Goal: Information Seeking & Learning: Learn about a topic

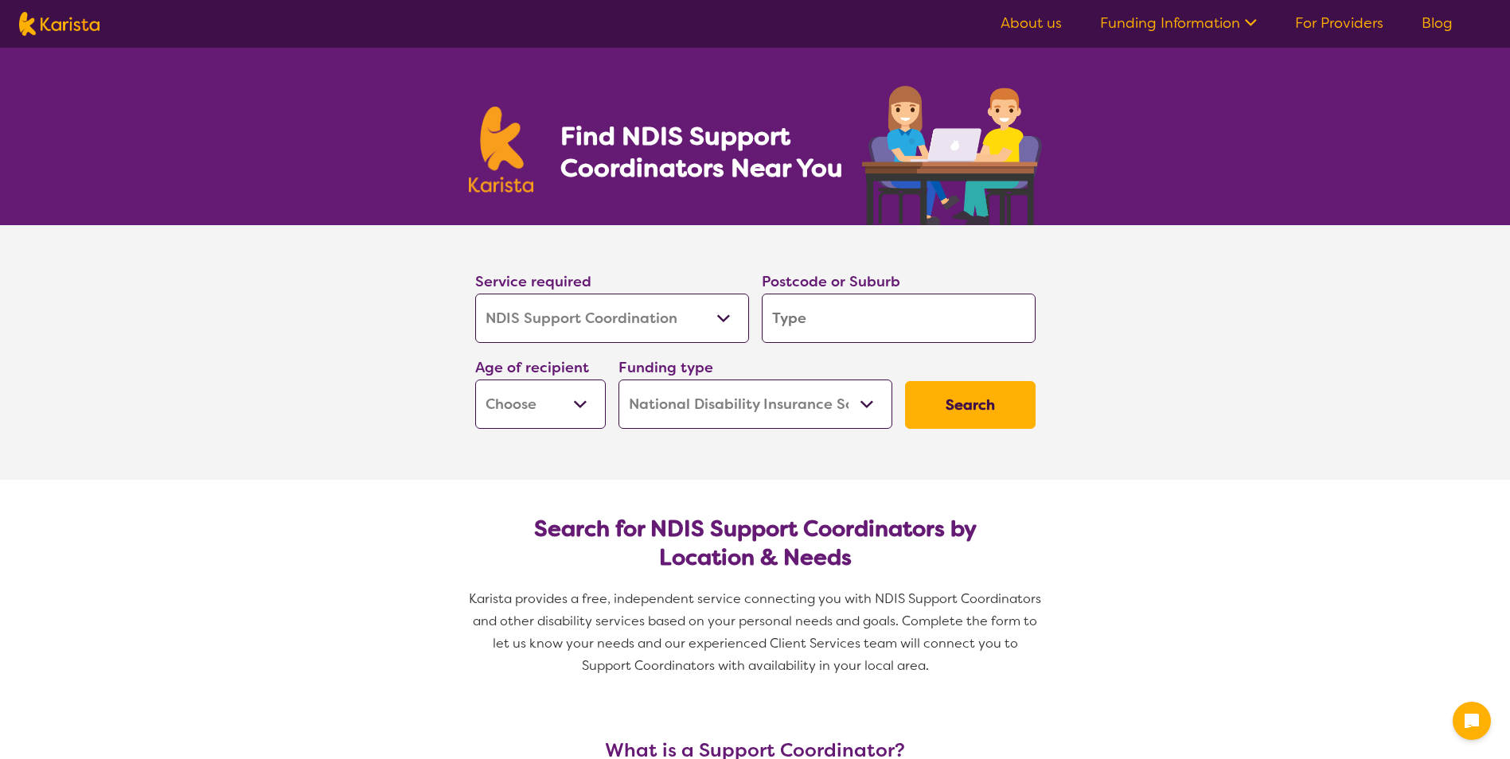
select select "NDIS Support Coordination"
select select "NDIS"
select select "NDIS Support Coordination"
select select "NDIS"
click at [840, 317] on input "search" at bounding box center [899, 318] width 274 height 49
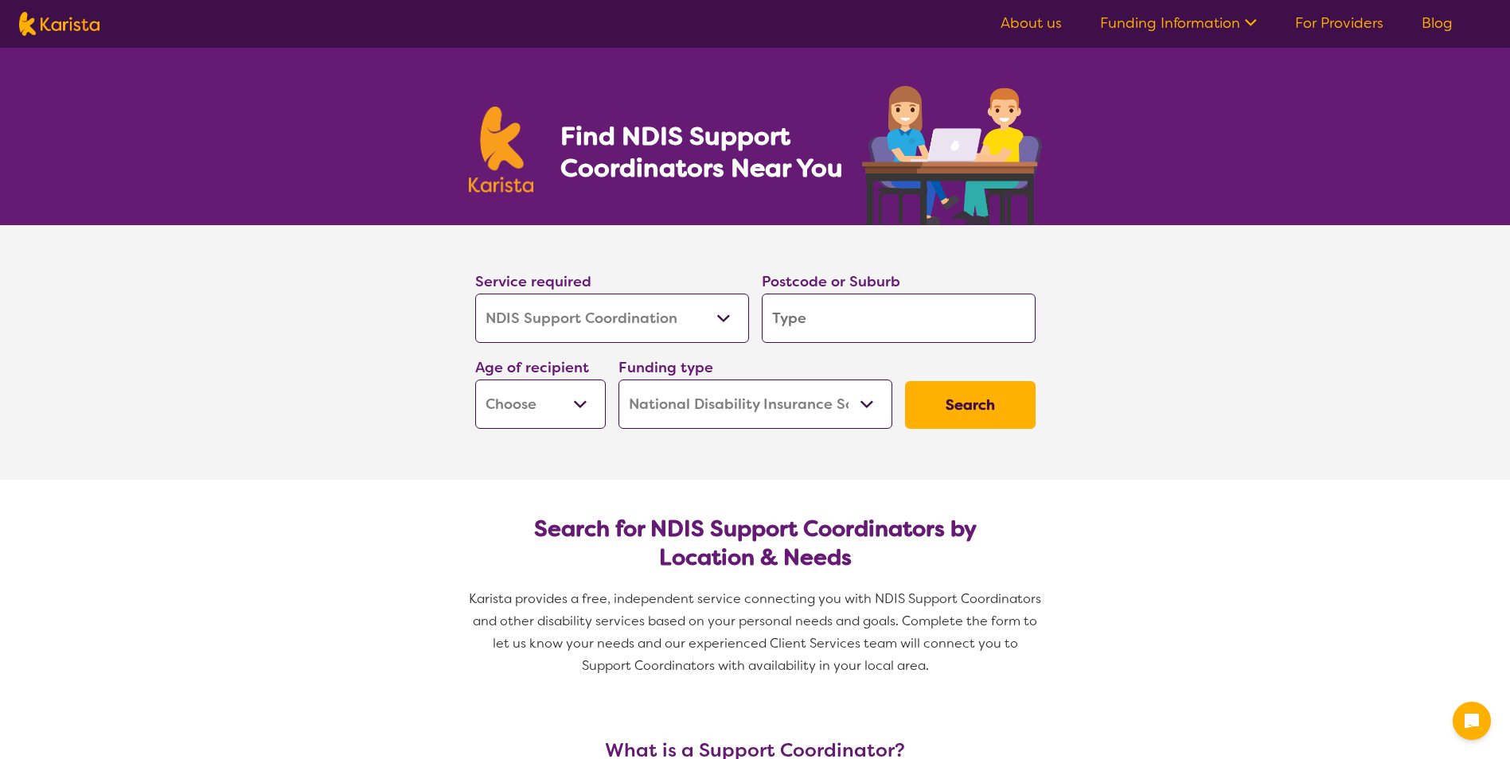
type input "2"
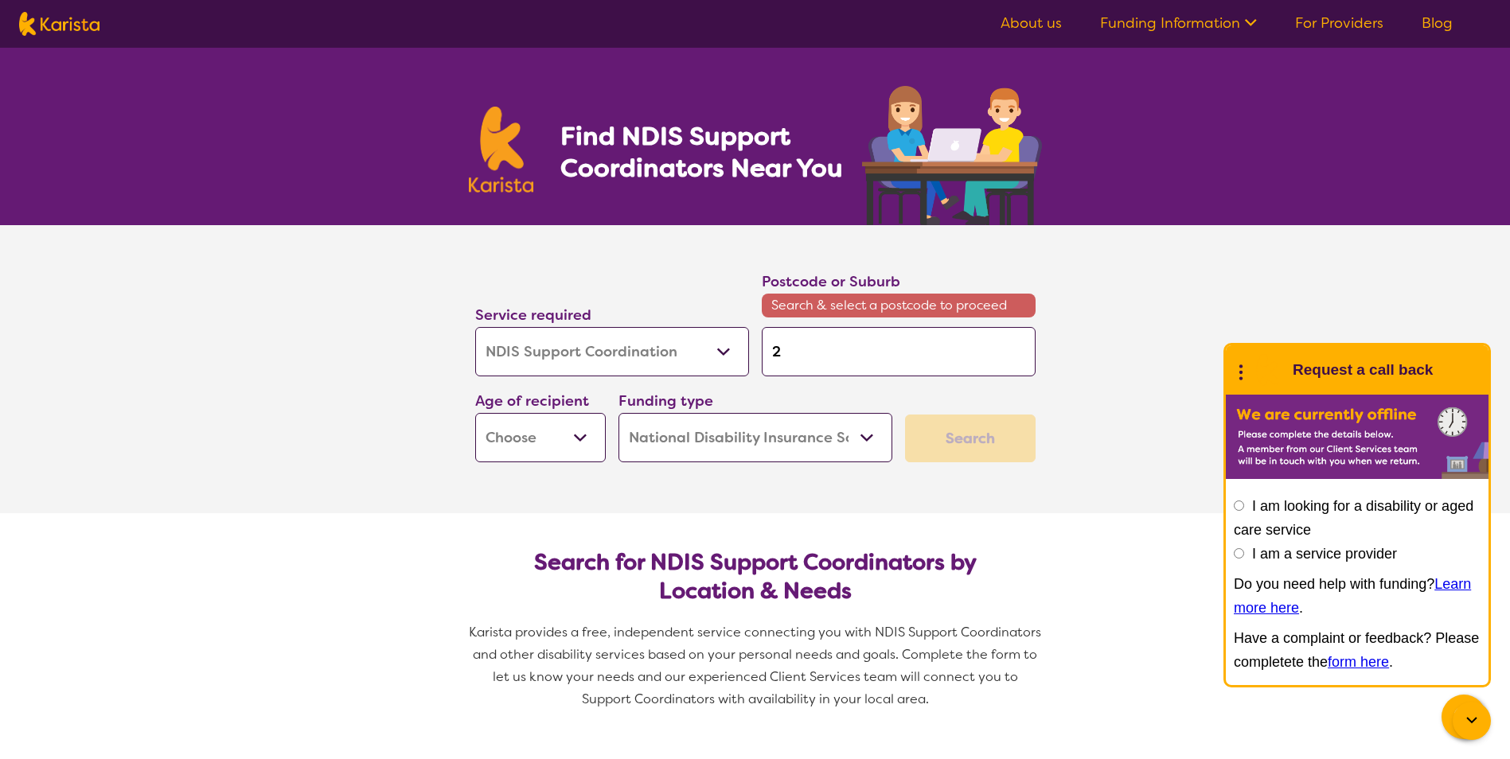
type input "25"
type input "257"
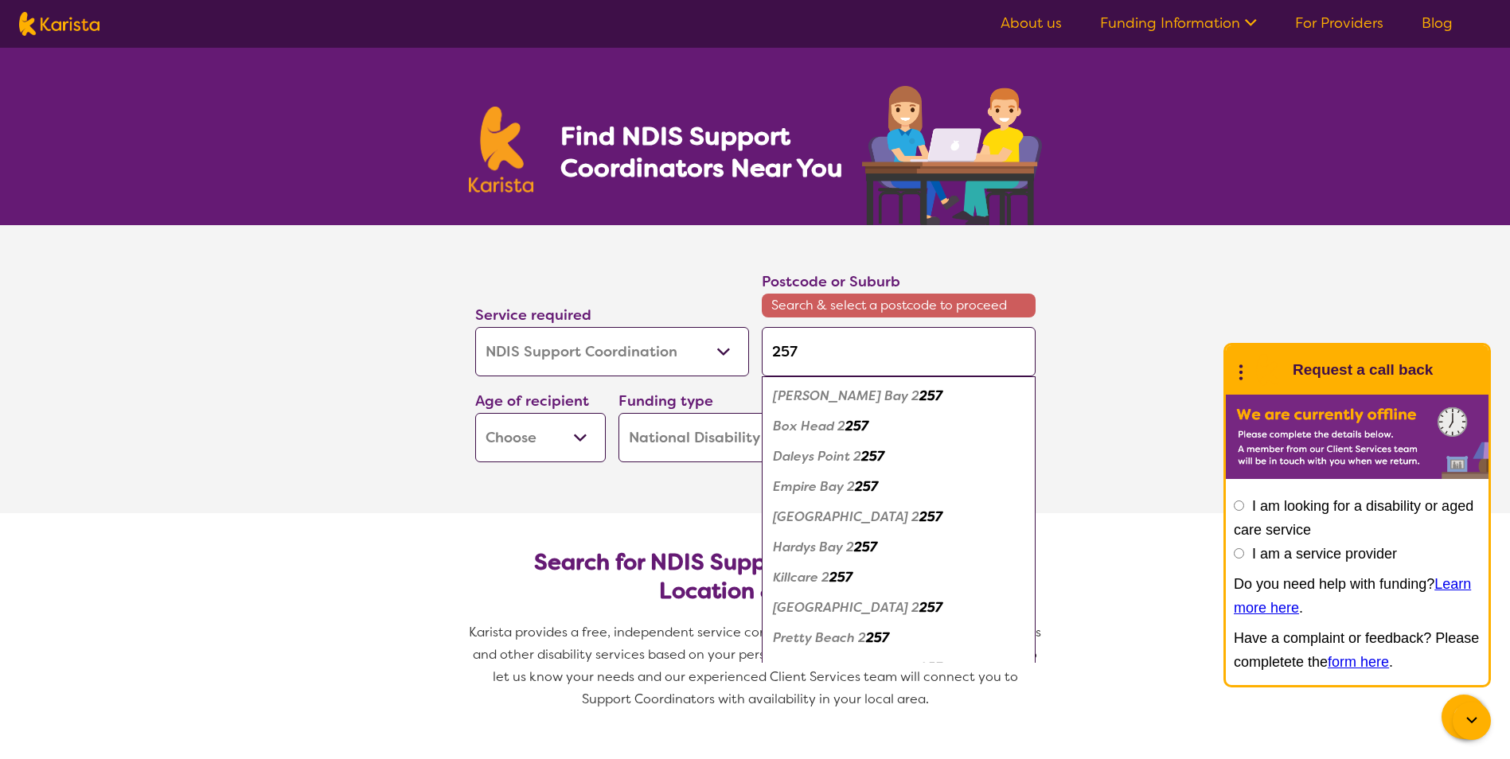
type input "2570"
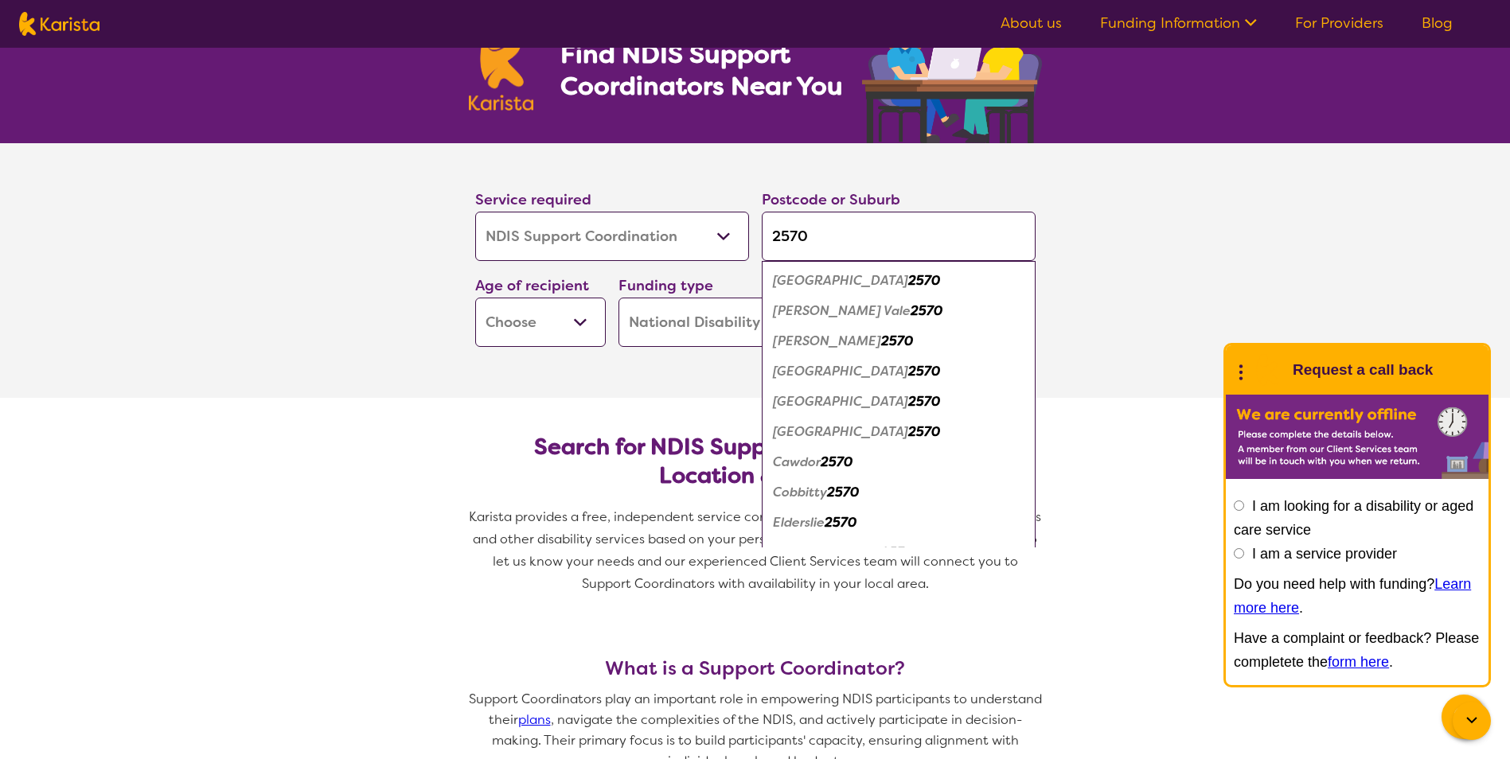
type input "2570"
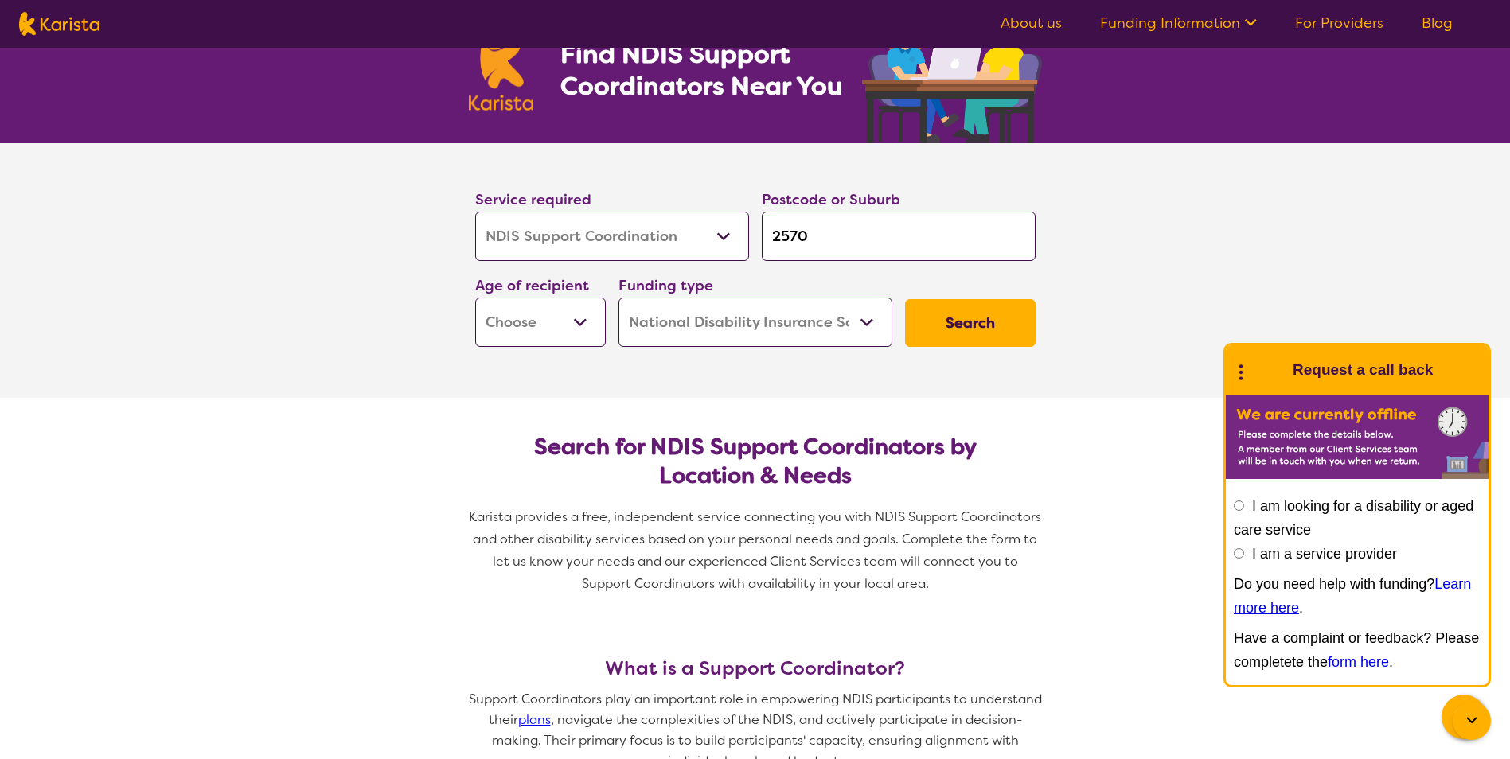
click at [576, 313] on select "Early Childhood - 0 to 9 Child - 10 to 11 Adolescent - 12 to 17 Adult - 18 to 6…" at bounding box center [540, 322] width 131 height 49
select select "AD"
click at [475, 298] on select "Early Childhood - 0 to 9 Child - 10 to 11 Adolescent - 12 to 17 Adult - 18 to 6…" at bounding box center [540, 322] width 131 height 49
select select "AD"
click at [862, 317] on select "Home Care Package (HCP) National Disability Insurance Scheme (NDIS) I don't know" at bounding box center [755, 322] width 274 height 49
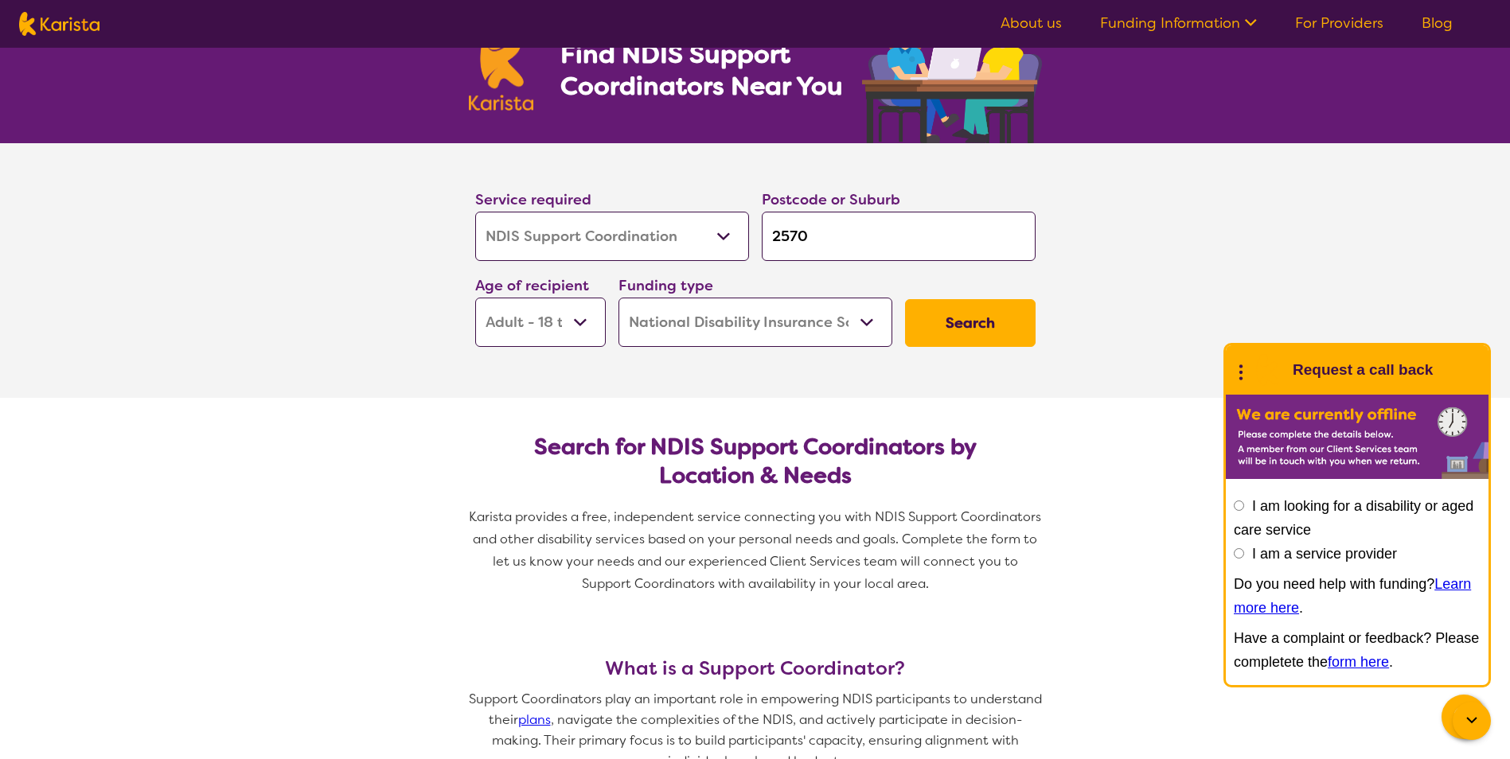
click at [862, 317] on select "Home Care Package (HCP) National Disability Insurance Scheme (NDIS) I don't know" at bounding box center [755, 322] width 274 height 49
click at [929, 334] on button "Search" at bounding box center [970, 323] width 131 height 48
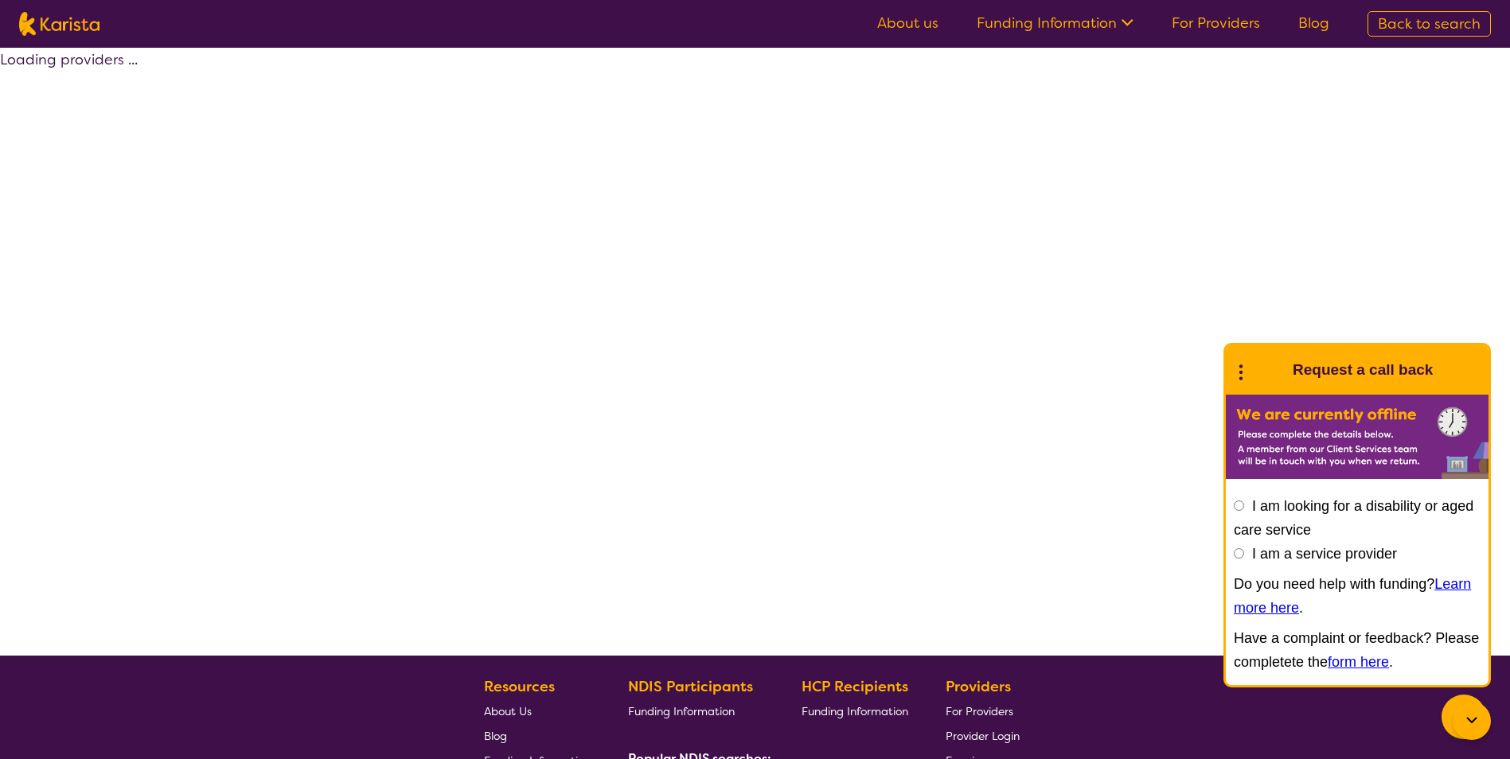
select select "by_score"
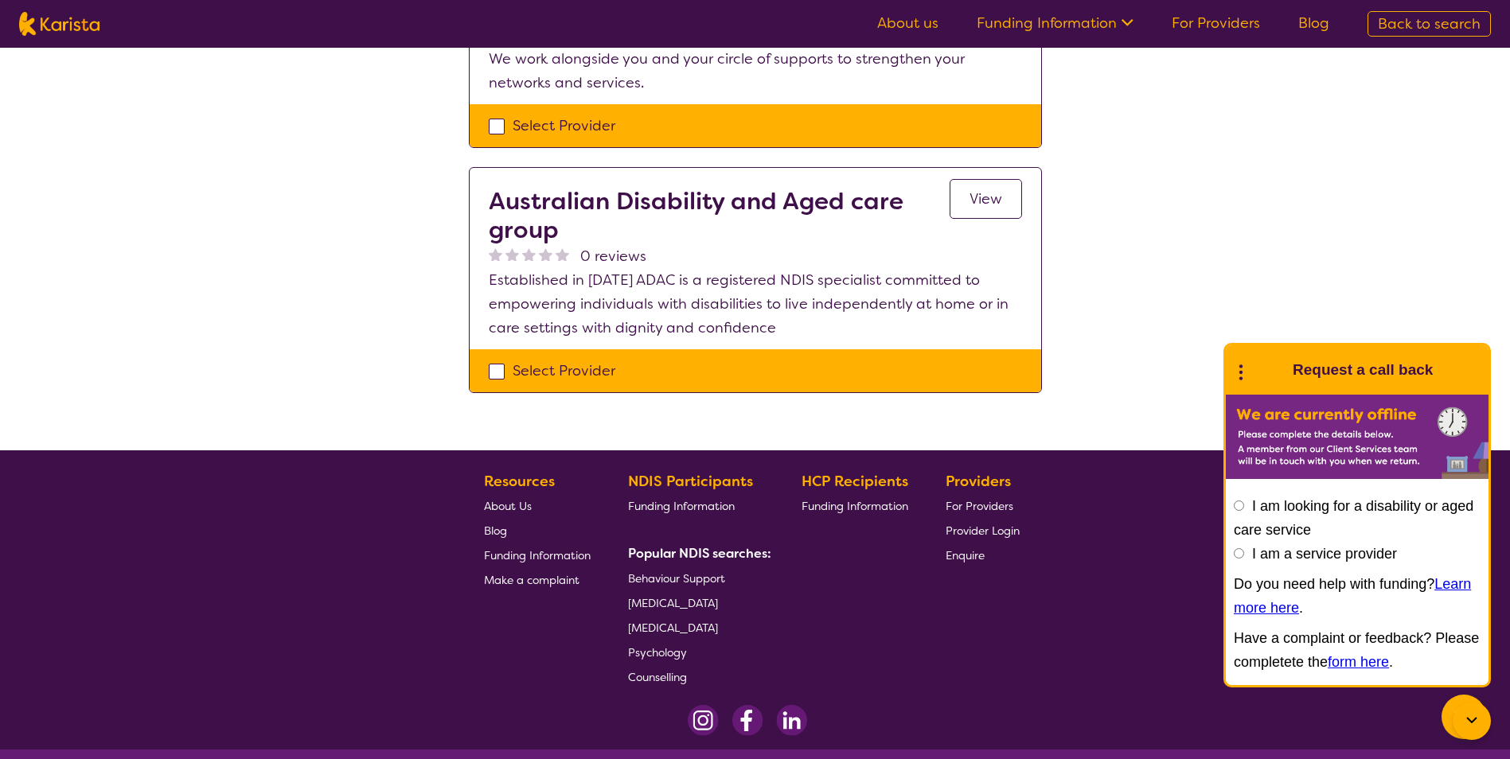
scroll to position [528, 0]
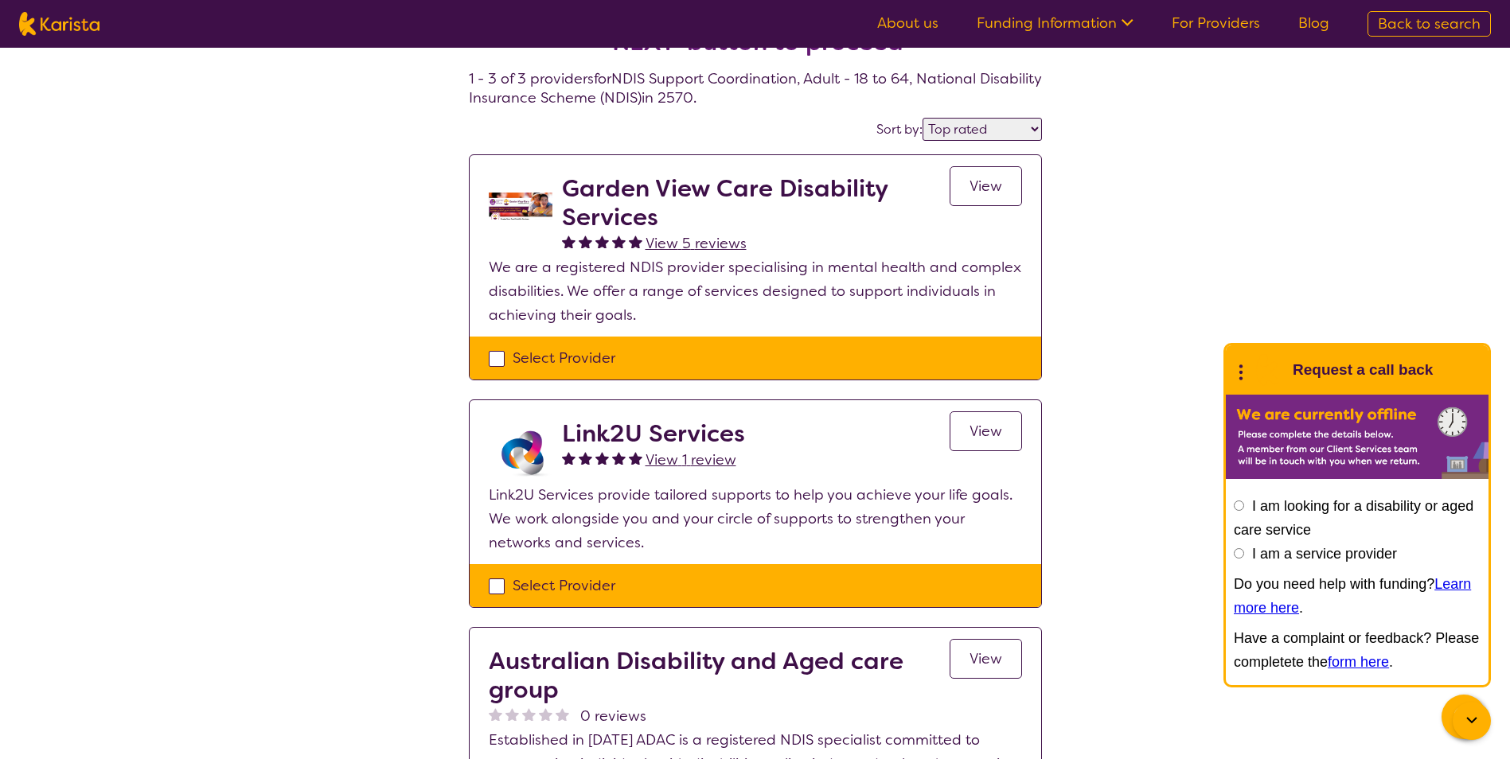
select select "NDIS Support Coordination"
select select "AD"
select select "NDIS"
select select "NDIS Support Coordination"
select select "AD"
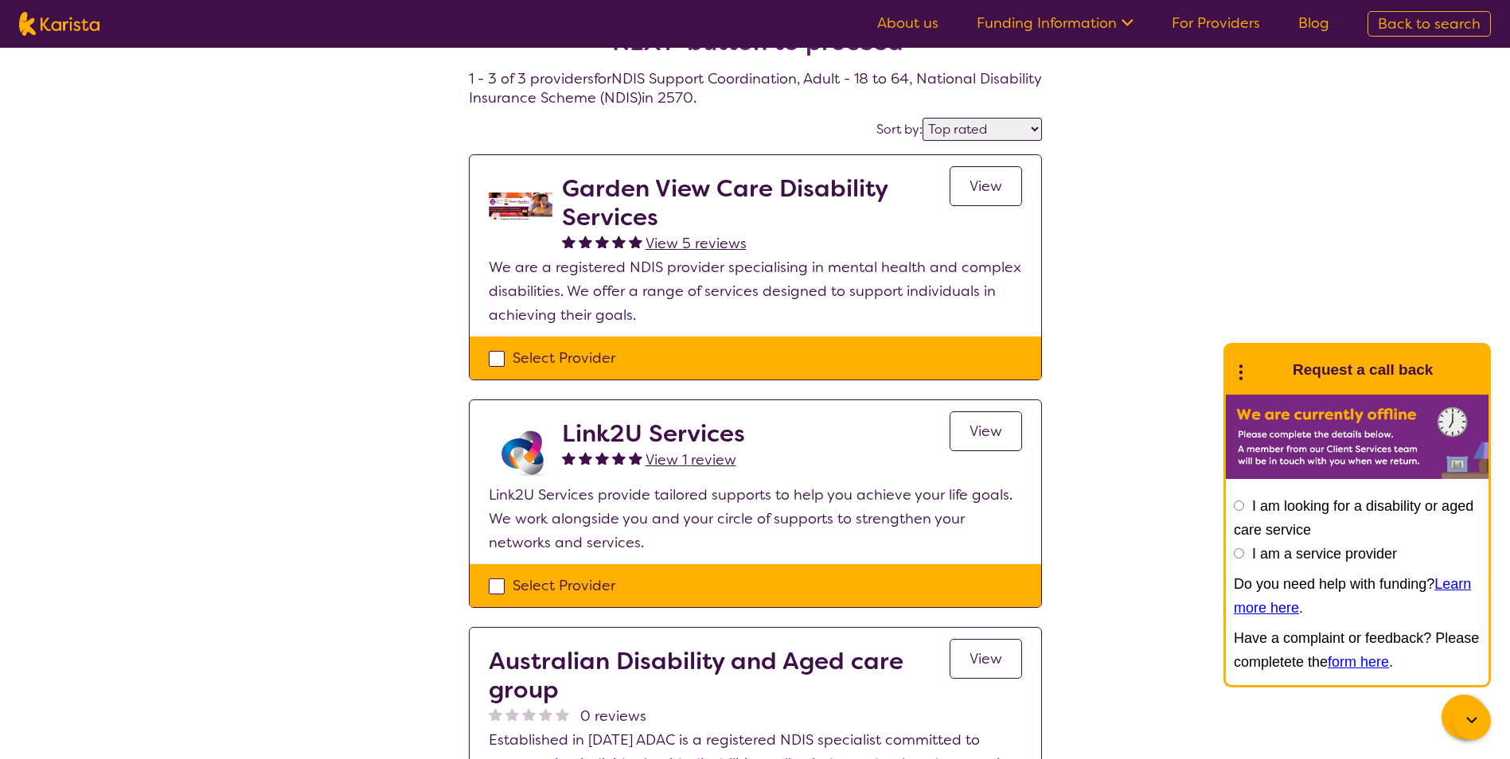
select select "NDIS"
